Goal: Find specific page/section

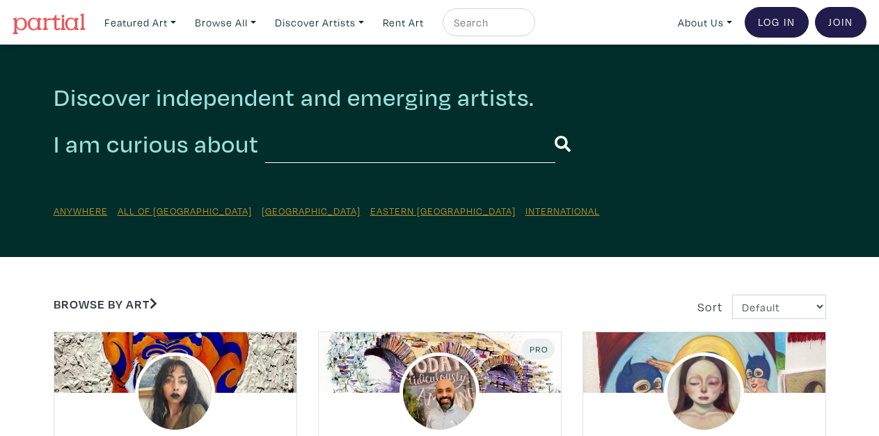
click at [497, 22] on input "text" at bounding box center [487, 22] width 70 height 17
type input "[PERSON_NAME]"
click at [525, 26] on button "submit" at bounding box center [525, 26] width 0 height 0
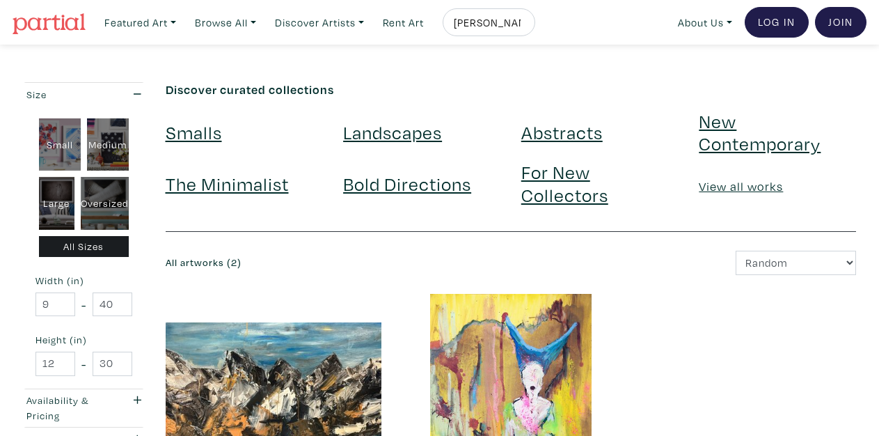
click at [504, 22] on input "[PERSON_NAME]" at bounding box center [487, 22] width 70 height 17
type input "[PERSON_NAME]"
click at [525, 26] on button "submit" at bounding box center [525, 26] width 0 height 0
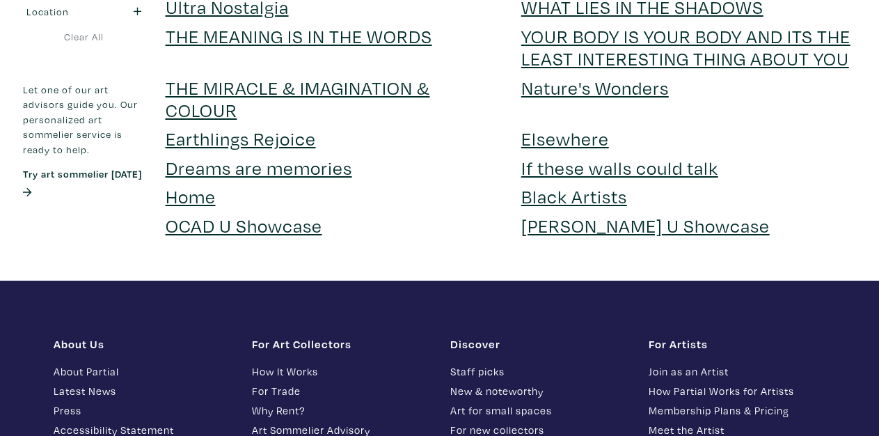
scroll to position [0, 0]
